Goal: Transaction & Acquisition: Purchase product/service

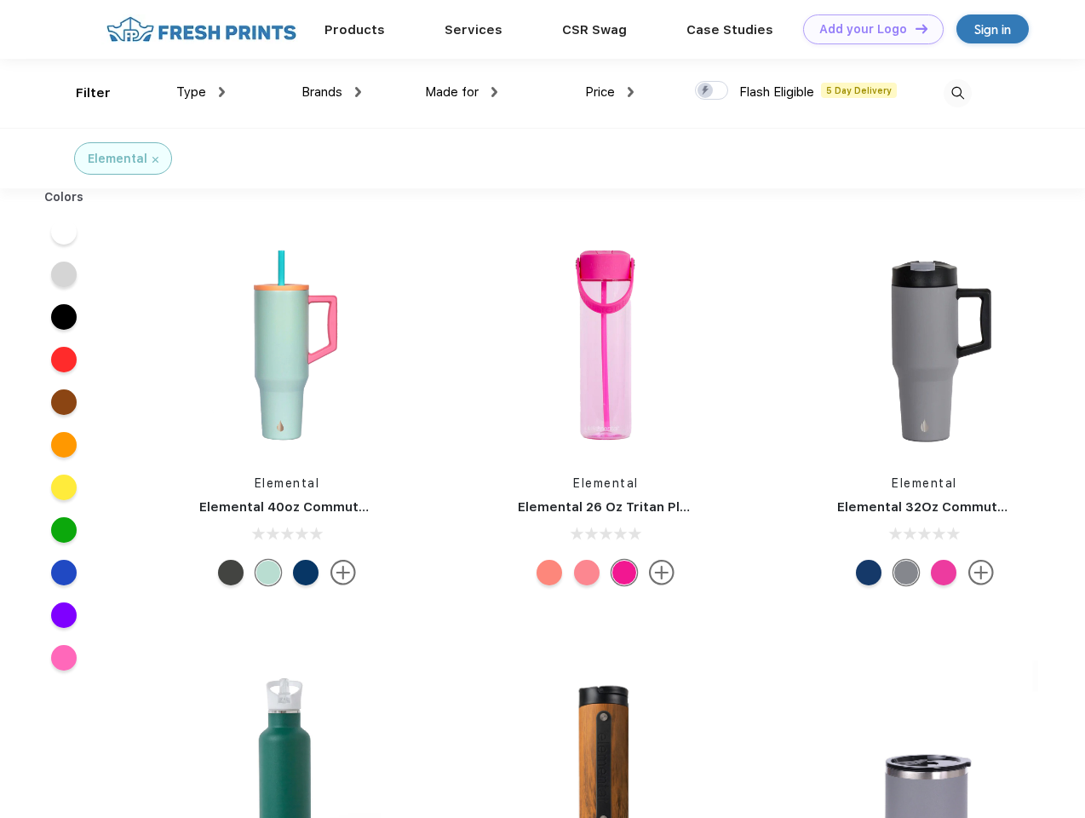
click at [867, 29] on link "Add your Logo Design Tool" at bounding box center [873, 29] width 141 height 30
click at [0, 0] on div "Design Tool" at bounding box center [0, 0] width 0 height 0
click at [914, 28] on link "Add your Logo Design Tool" at bounding box center [873, 29] width 141 height 30
click at [82, 93] on div "Filter" at bounding box center [93, 93] width 35 height 20
click at [201, 92] on span "Type" at bounding box center [191, 91] width 30 height 15
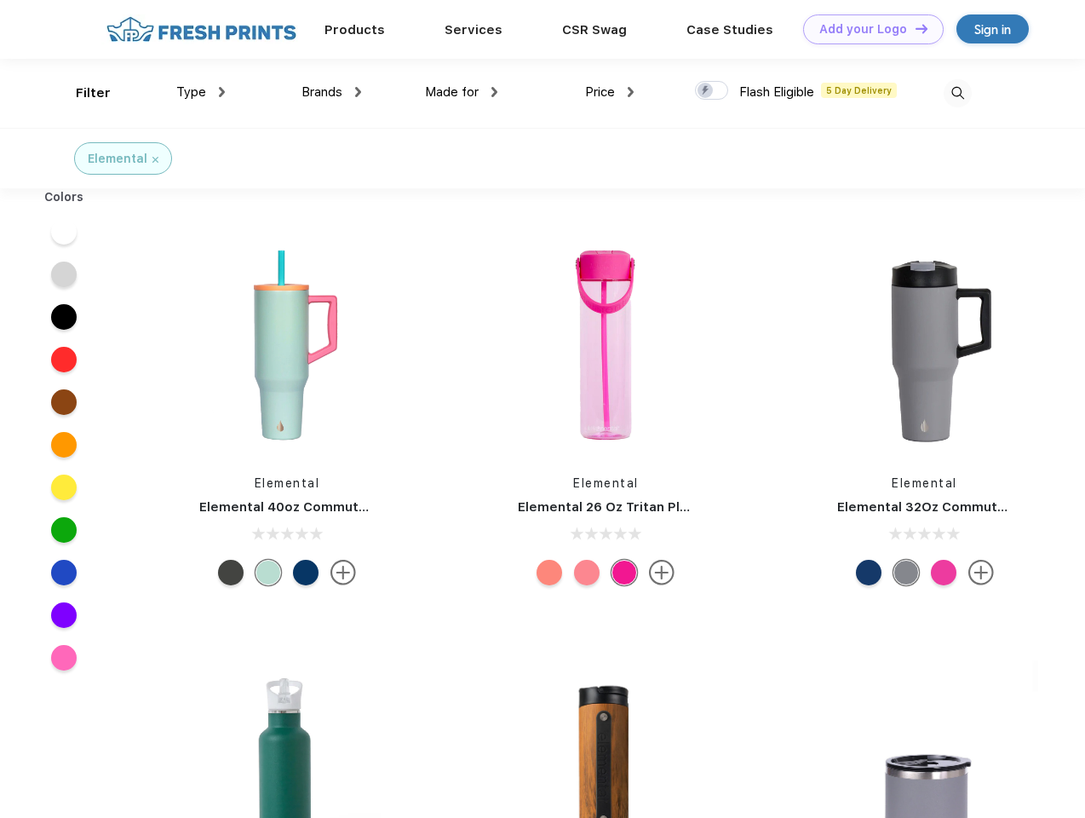
click at [331, 92] on span "Brands" at bounding box center [322, 91] width 41 height 15
click at [462, 92] on span "Made for" at bounding box center [452, 91] width 54 height 15
click at [610, 92] on span "Price" at bounding box center [600, 91] width 30 height 15
click at [712, 91] on div at bounding box center [711, 90] width 33 height 19
click at [706, 91] on input "checkbox" at bounding box center [700, 85] width 11 height 11
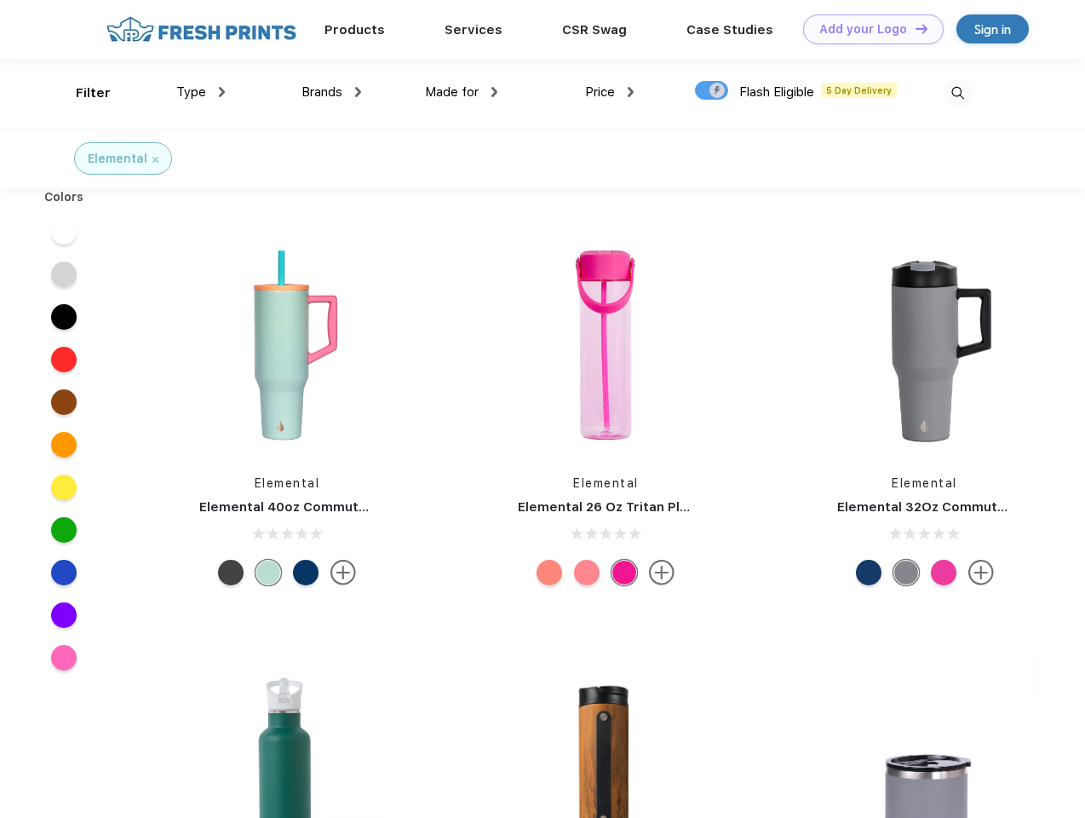
checkbox input "true"
